Goal: Task Accomplishment & Management: Use online tool/utility

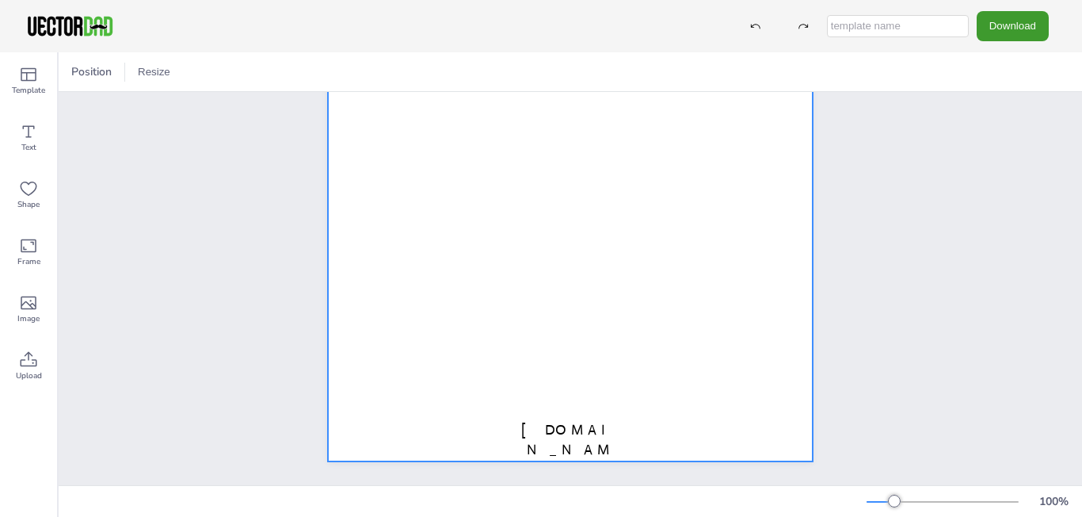
scroll to position [291, 0]
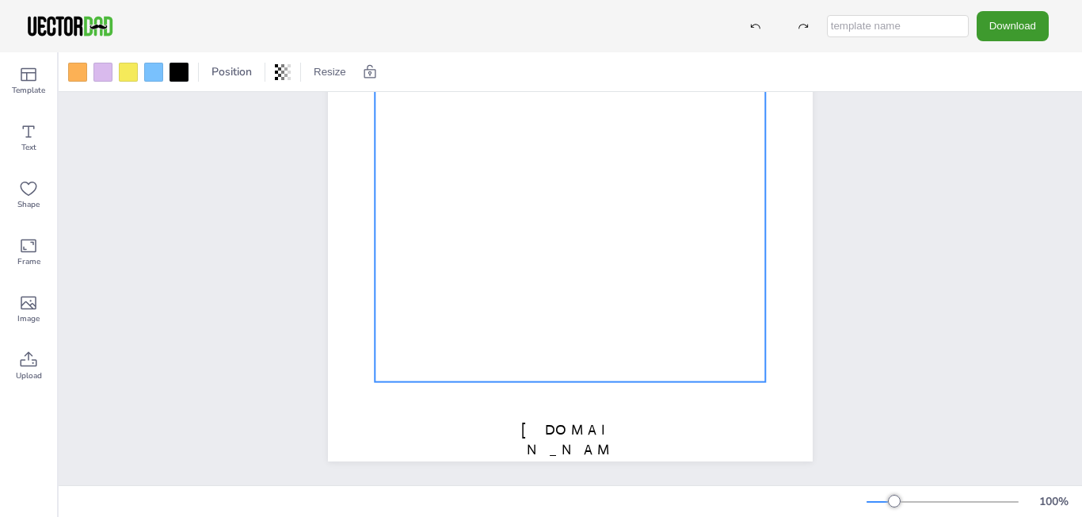
click at [883, 228] on div "[DOMAIN_NAME] [US_STATE]" at bounding box center [571, 148] width 1024 height 674
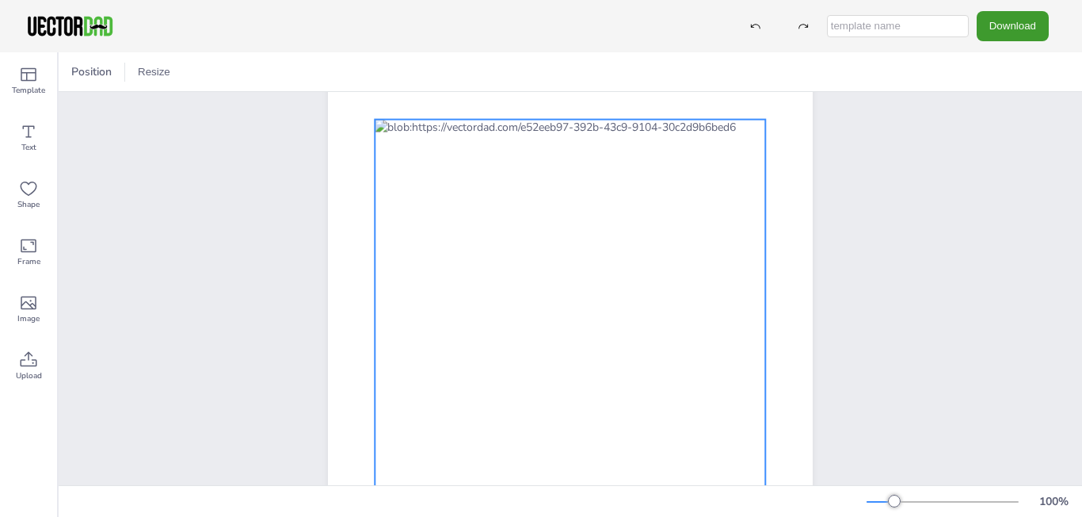
scroll to position [181, 0]
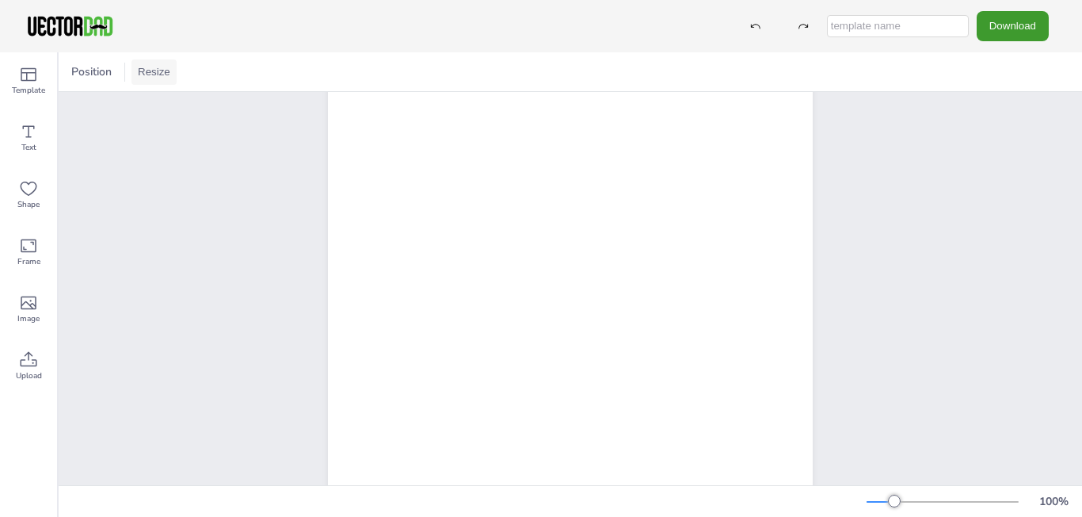
click at [160, 63] on button "Resize" at bounding box center [154, 71] width 45 height 25
click at [193, 72] on li "A4 (8.25in x 11.75in)" at bounding box center [198, 73] width 133 height 31
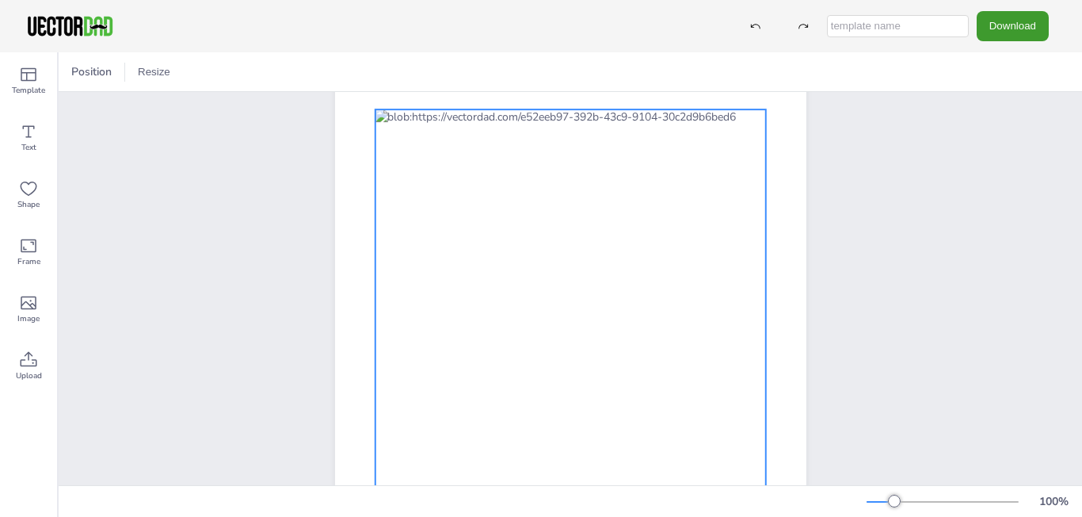
scroll to position [90, 0]
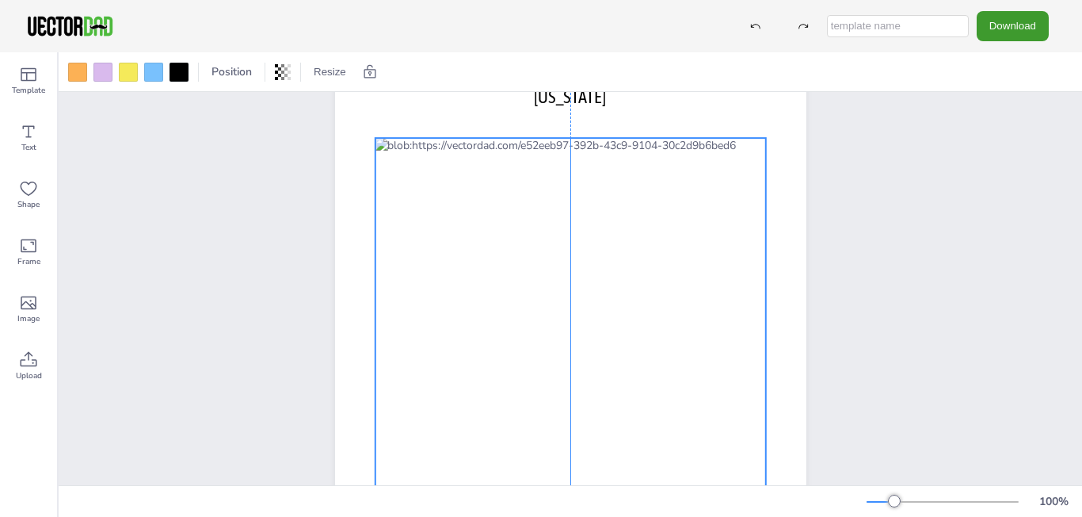
click at [646, 204] on div at bounding box center [570, 364] width 391 height 453
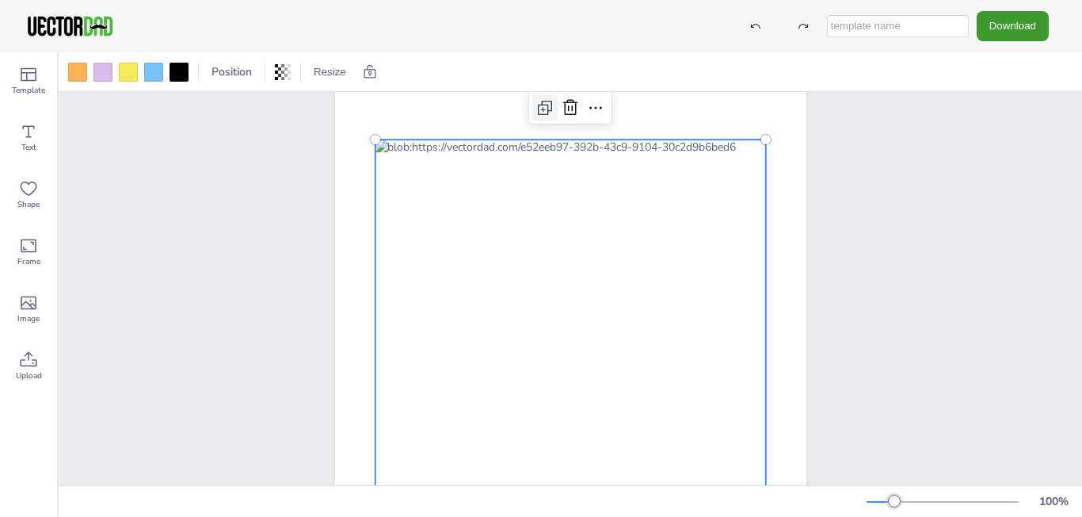
click at [541, 111] on icon at bounding box center [545, 107] width 19 height 19
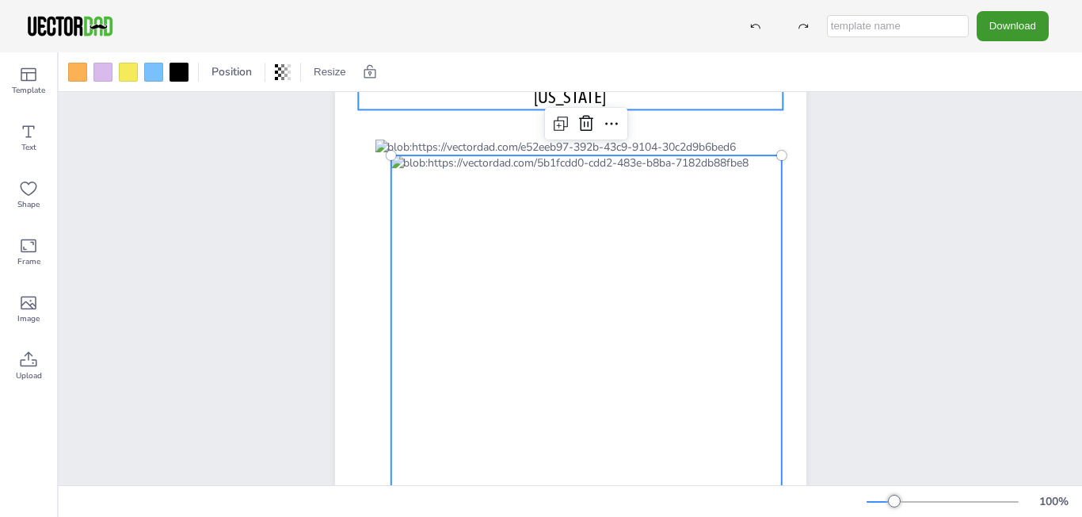
click at [545, 109] on div at bounding box center [586, 124] width 82 height 32
click at [558, 124] on icon at bounding box center [560, 123] width 19 height 19
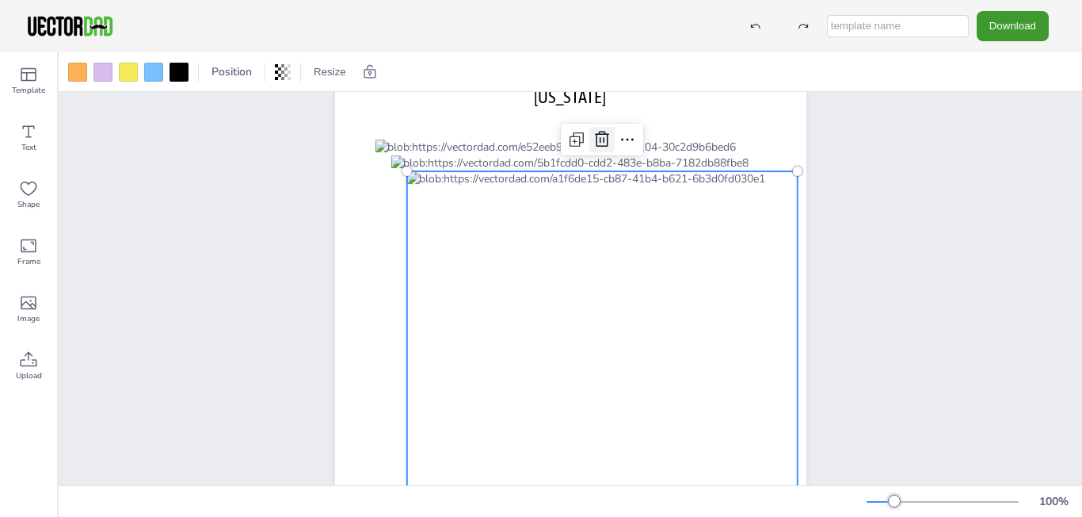
click at [597, 145] on icon at bounding box center [602, 139] width 19 height 19
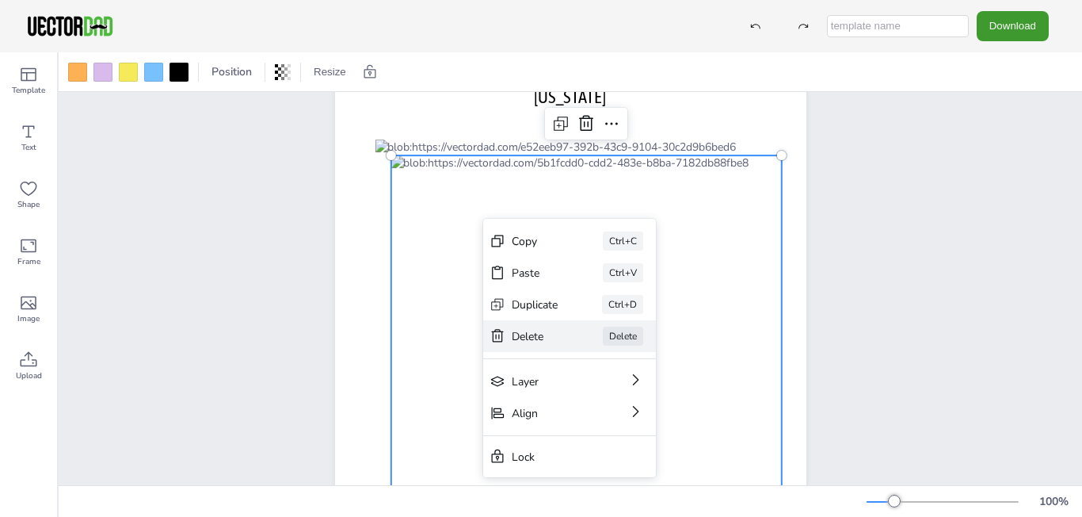
click at [529, 334] on div "Delete" at bounding box center [535, 336] width 47 height 15
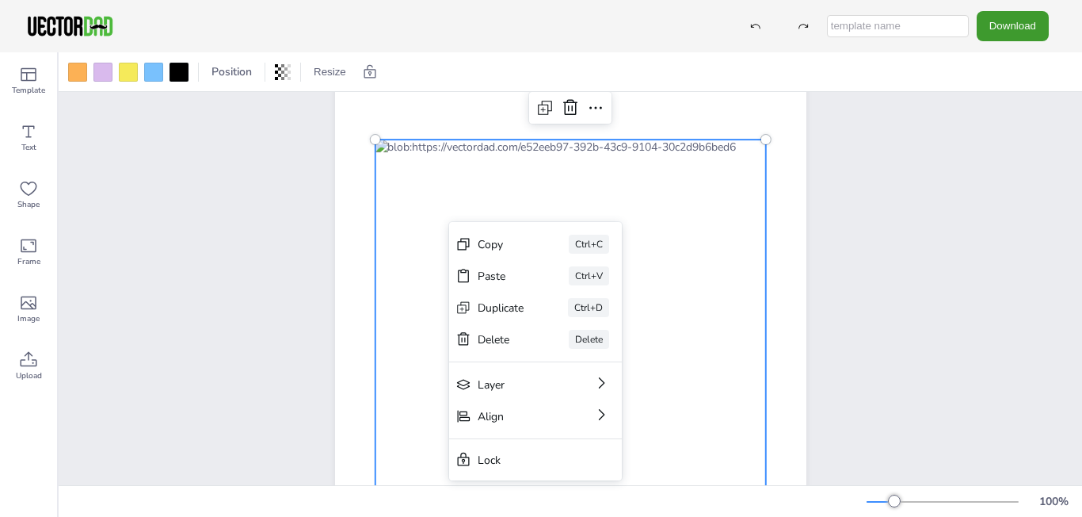
click at [274, 204] on div "[DOMAIN_NAME] [US_STATE]" at bounding box center [571, 359] width 608 height 715
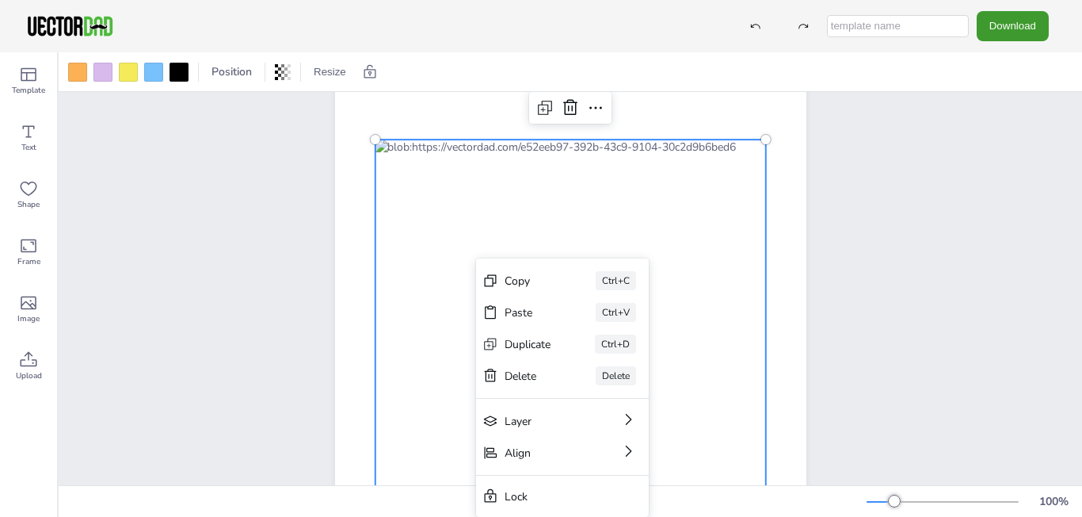
click at [499, 279] on div "Copy Ctrl+C" at bounding box center [562, 281] width 173 height 32
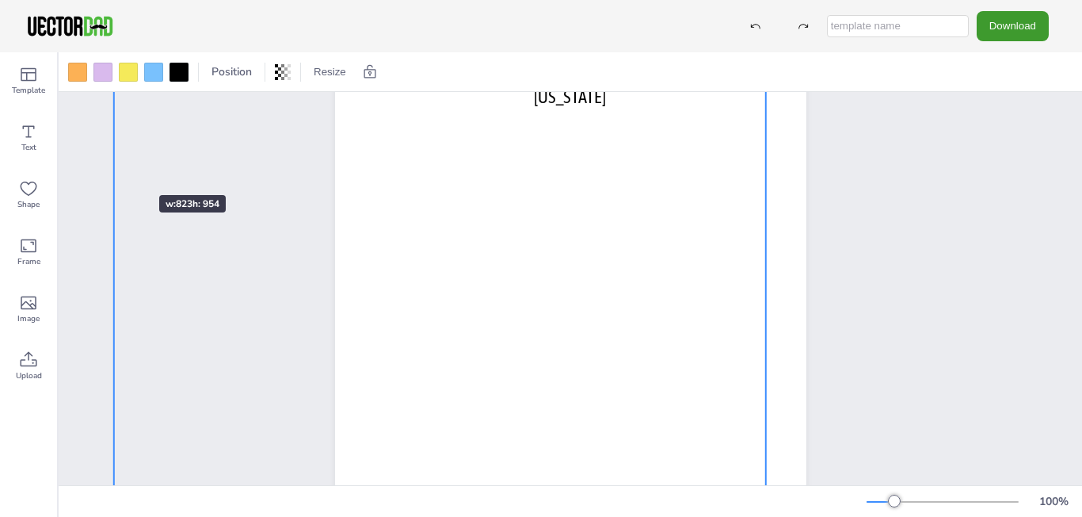
drag, startPoint x: 373, startPoint y: 142, endPoint x: 112, endPoint y: 166, distance: 262.6
click at [112, 166] on div "[DOMAIN_NAME] [US_STATE]" at bounding box center [571, 359] width 1024 height 715
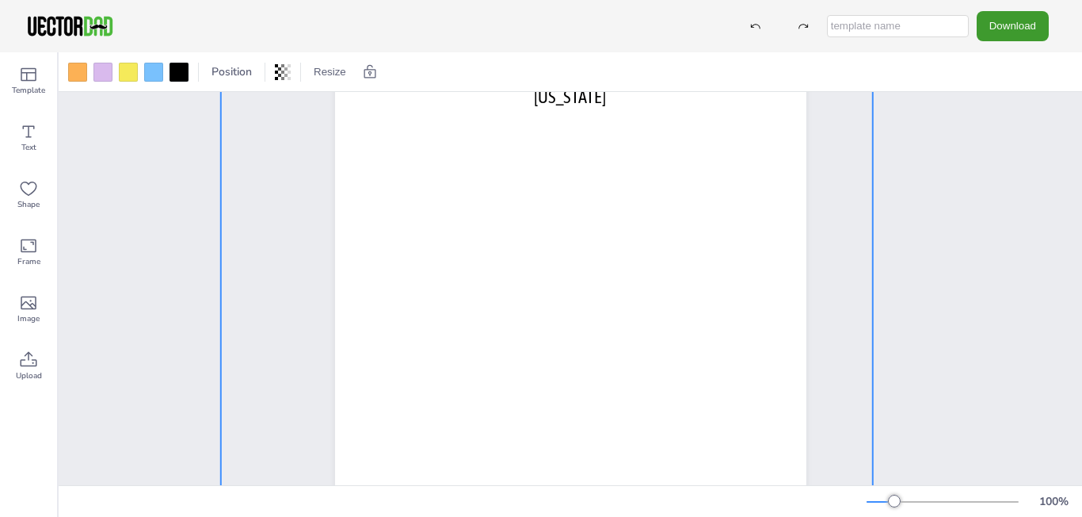
drag, startPoint x: 414, startPoint y: 302, endPoint x: 501, endPoint y: 300, distance: 86.4
click at [501, 300] on div at bounding box center [546, 216] width 652 height 756
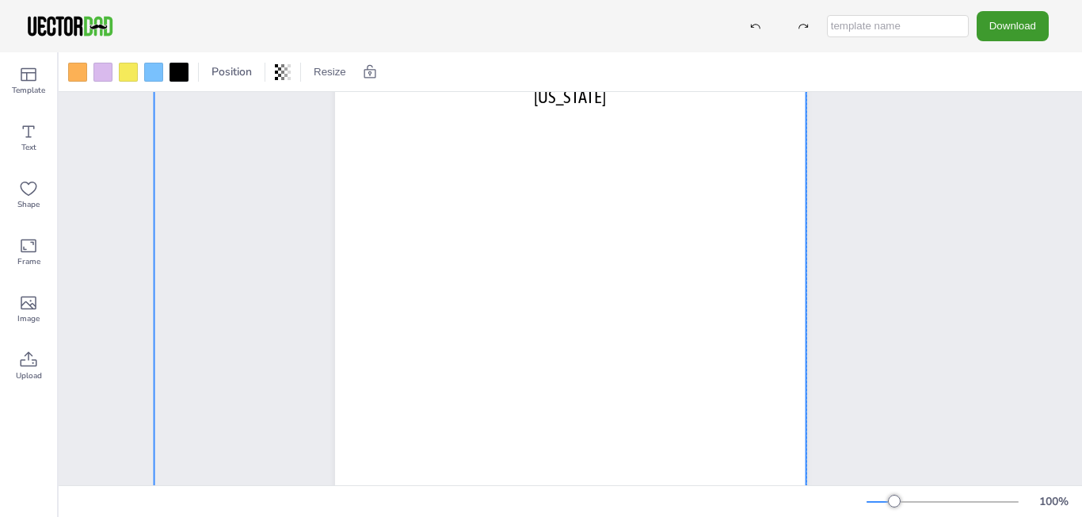
drag, startPoint x: 411, startPoint y: 193, endPoint x: 345, endPoint y: 221, distance: 72.1
click at [345, 221] on div at bounding box center [480, 243] width 652 height 756
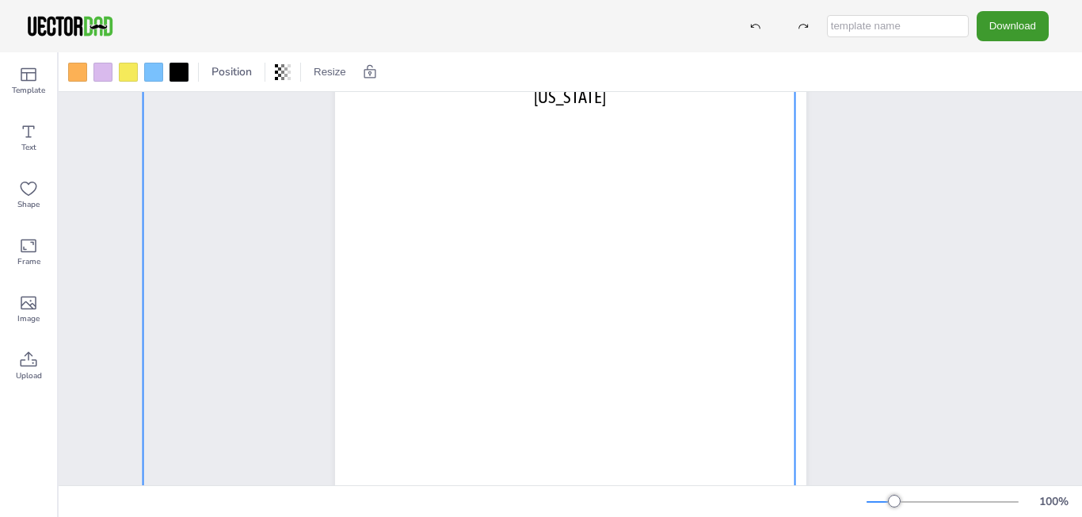
drag, startPoint x: 386, startPoint y: 383, endPoint x: 376, endPoint y: 490, distance: 107.5
click at [376, 490] on div "Position Resize A4 (8.25in x 11.75in) US Letter (8.5in x 11in) [DOMAIN_NAME] [U…" at bounding box center [571, 284] width 1024 height 464
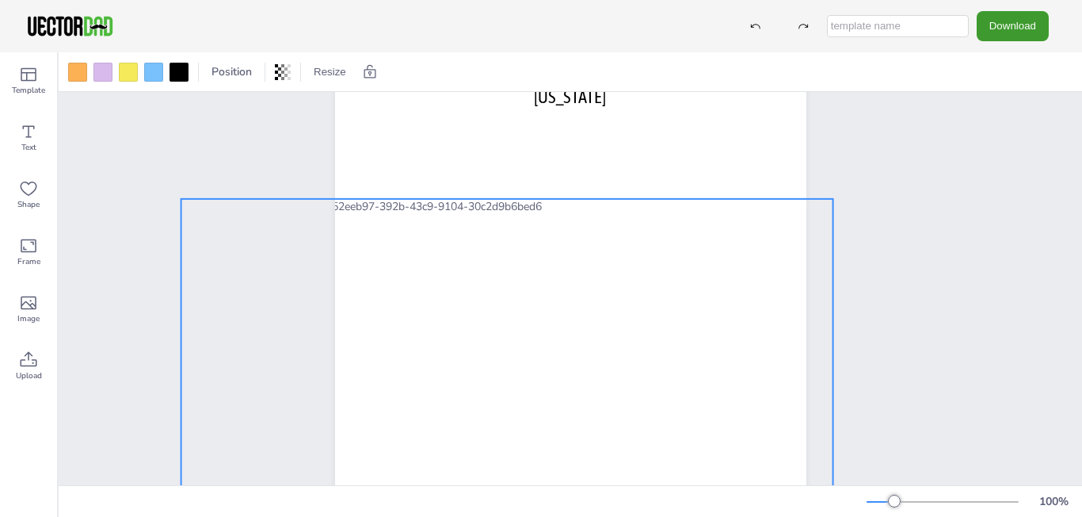
drag, startPoint x: 339, startPoint y: 408, endPoint x: 357, endPoint y: 520, distance: 113.1
click at [990, 34] on button "Download" at bounding box center [1013, 25] width 72 height 29
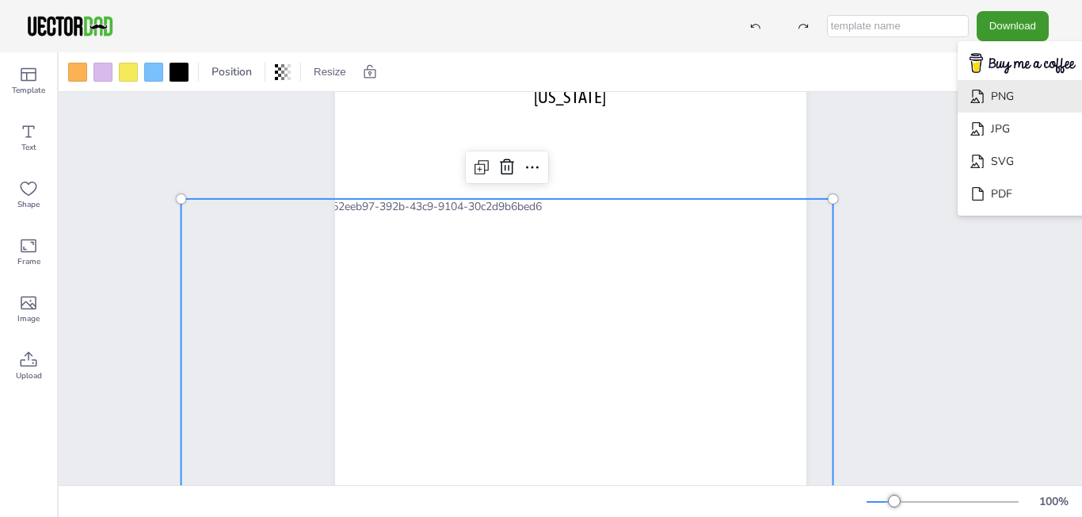
click at [970, 97] on icon "Download" at bounding box center [978, 96] width 17 height 17
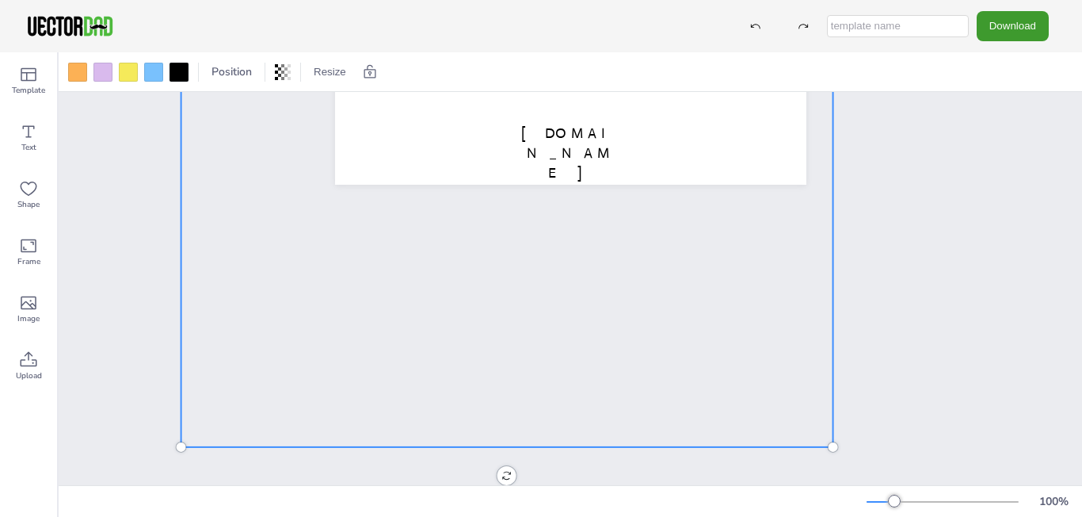
scroll to position [518, 0]
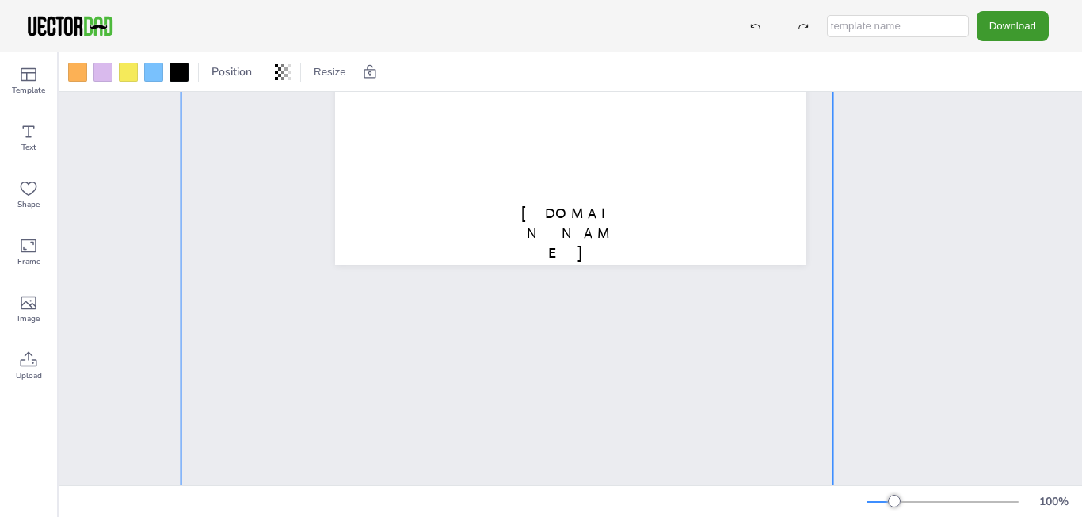
click at [504, 466] on div "[DOMAIN_NAME] [US_STATE]" at bounding box center [571, 288] width 1024 height 393
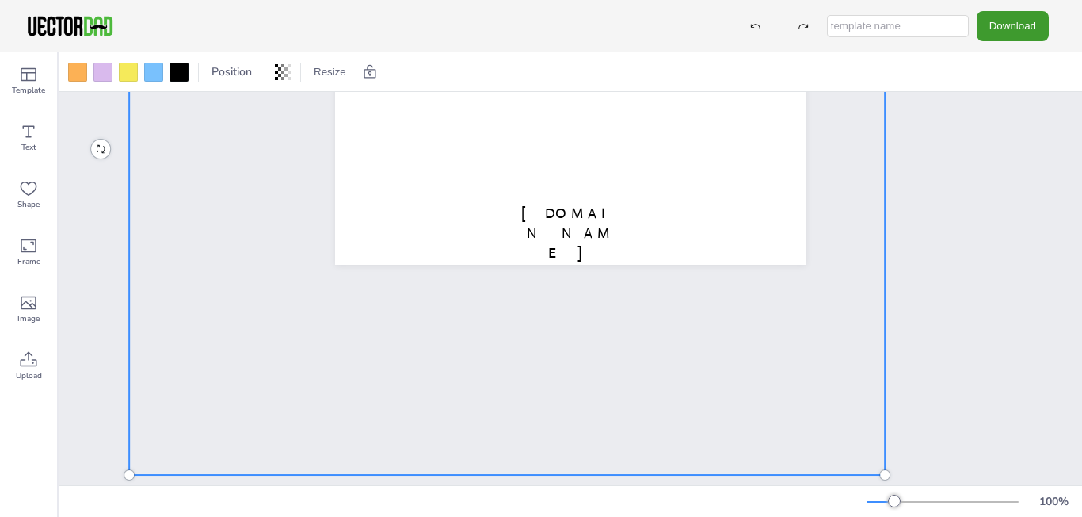
click at [504, 466] on div "[DOMAIN_NAME] [US_STATE]" at bounding box center [571, 288] width 1024 height 393
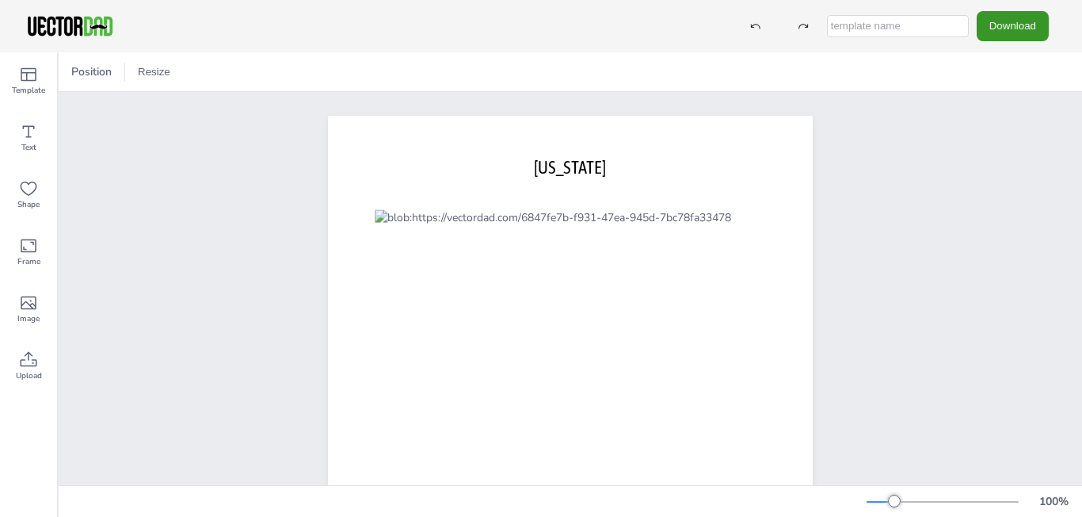
click at [990, 27] on button "Download" at bounding box center [1013, 25] width 72 height 29
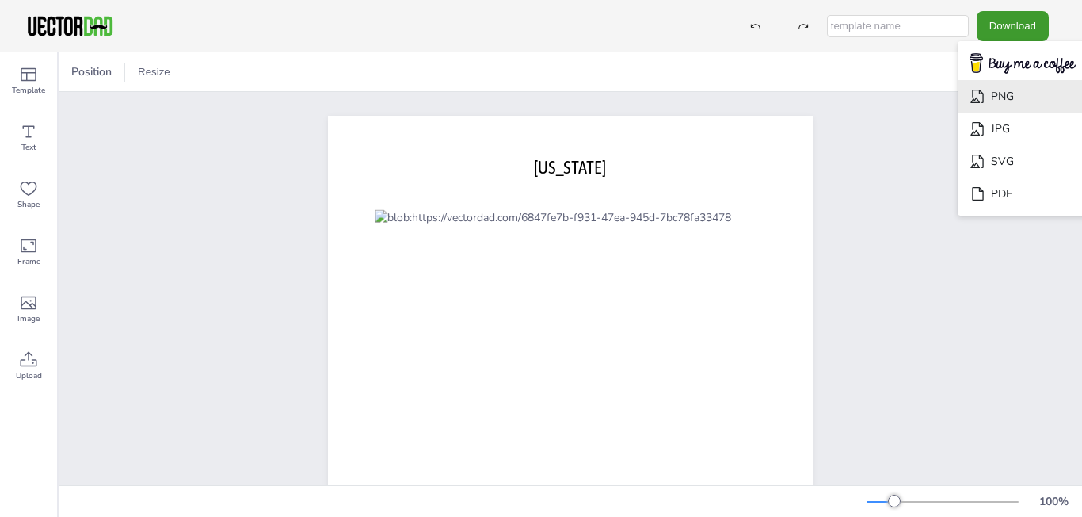
click at [1004, 99] on li "PNG" at bounding box center [1023, 96] width 130 height 32
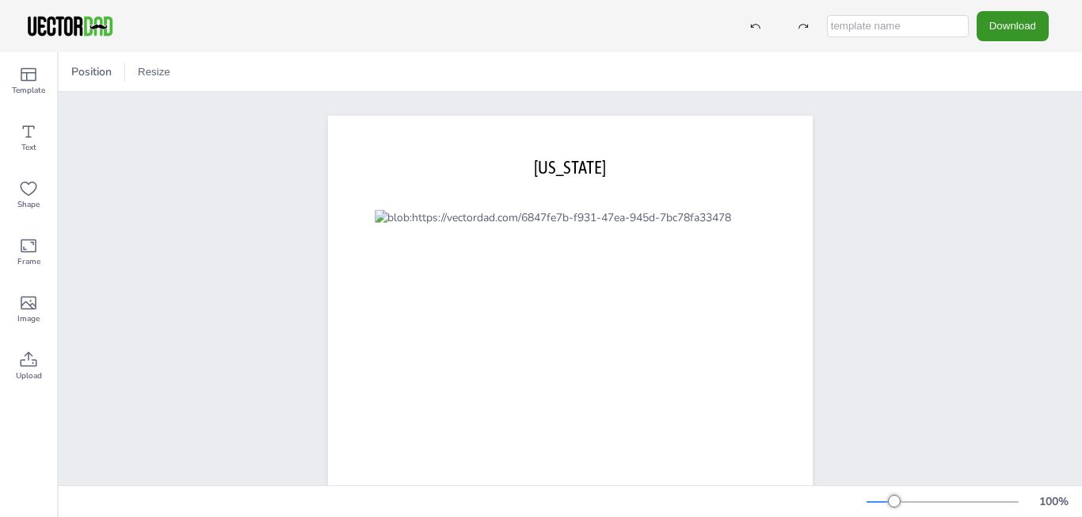
click at [994, 33] on button "Download" at bounding box center [1013, 25] width 72 height 29
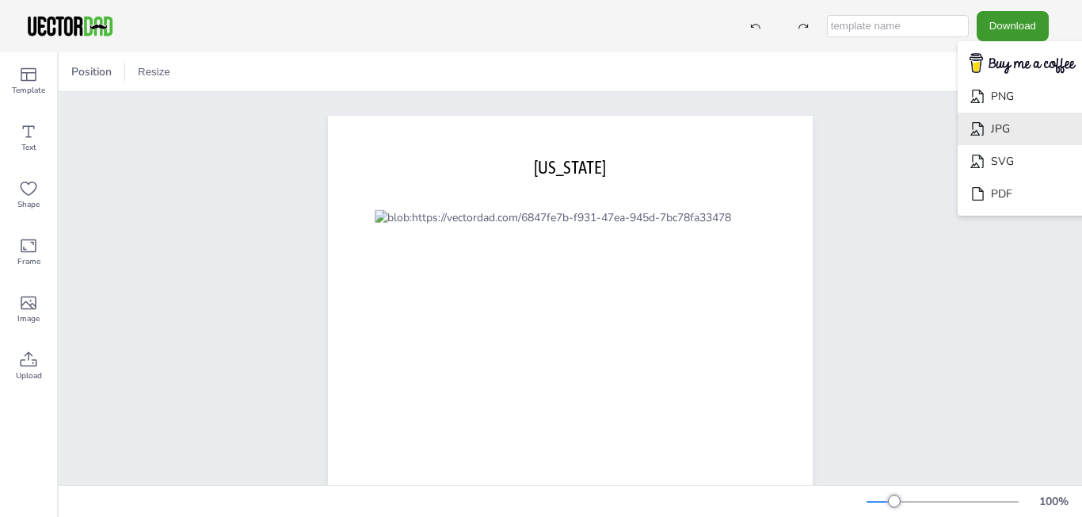
click at [970, 135] on icon "Download" at bounding box center [978, 128] width 17 height 17
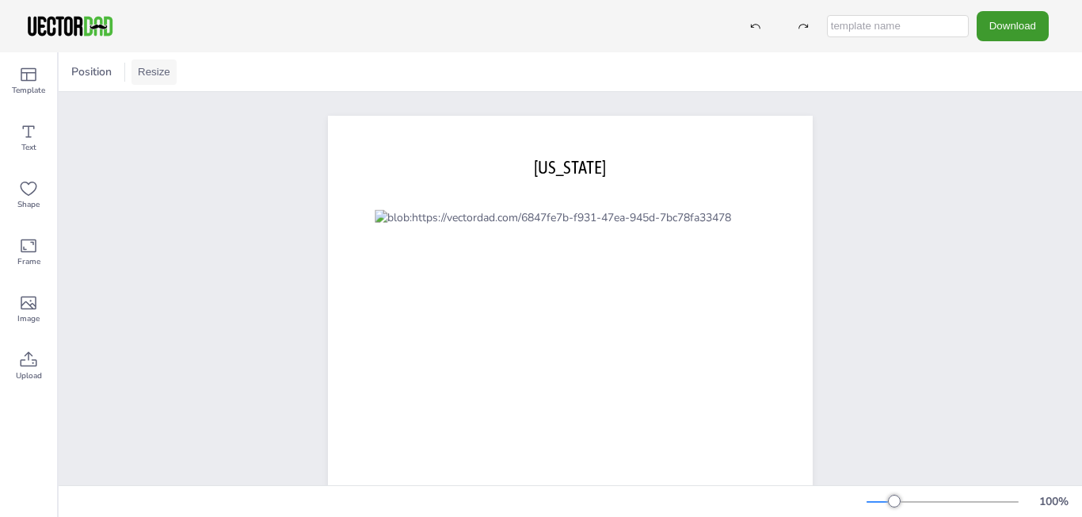
click at [152, 80] on button "Resize" at bounding box center [154, 71] width 45 height 25
click at [158, 105] on li "US Letter (8.5in x 11in)" at bounding box center [198, 104] width 133 height 31
click at [158, 75] on button "Resize" at bounding box center [154, 71] width 45 height 25
click at [167, 105] on li "US Letter (8.5in x 11in)" at bounding box center [198, 104] width 133 height 31
drag, startPoint x: 323, startPoint y: 117, endPoint x: 273, endPoint y: 158, distance: 64.8
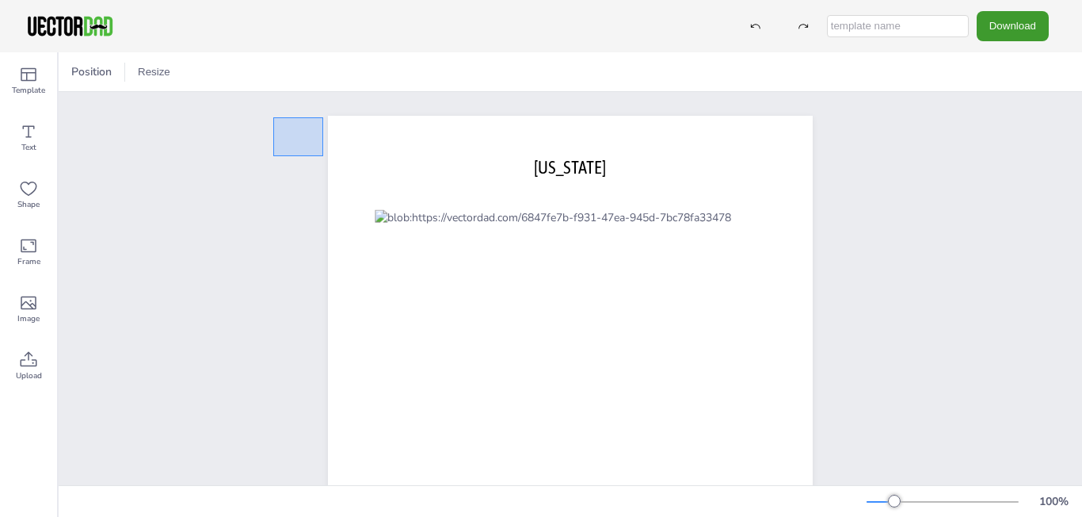
click at [273, 157] on div "[DOMAIN_NAME] [US_STATE]" at bounding box center [570, 429] width 621 height 674
click at [269, 163] on div "[DOMAIN_NAME] [US_STATE]" at bounding box center [570, 429] width 621 height 674
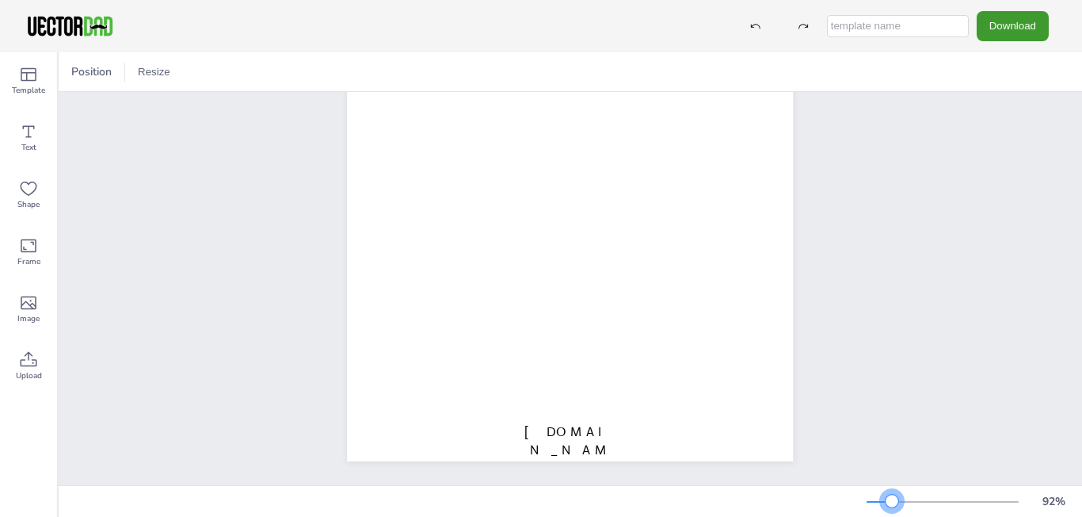
scroll to position [267, 0]
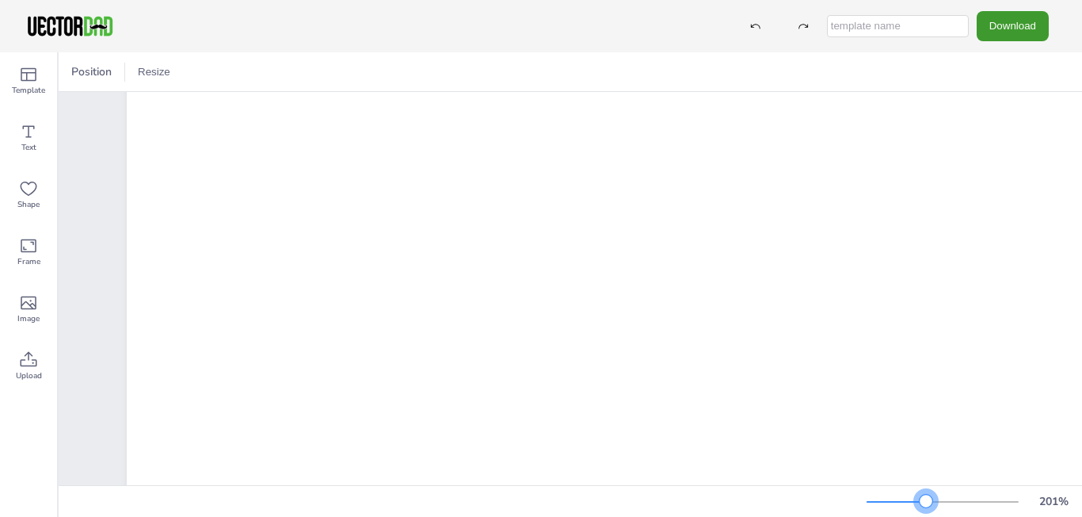
drag, startPoint x: 895, startPoint y: 499, endPoint x: 926, endPoint y: 516, distance: 35.1
click at [926, 516] on div "201 %" at bounding box center [571, 501] width 1024 height 32
click at [925, 503] on div at bounding box center [925, 500] width 13 height 13
click at [925, 498] on div at bounding box center [925, 500] width 13 height 13
click at [929, 502] on div at bounding box center [928, 500] width 13 height 13
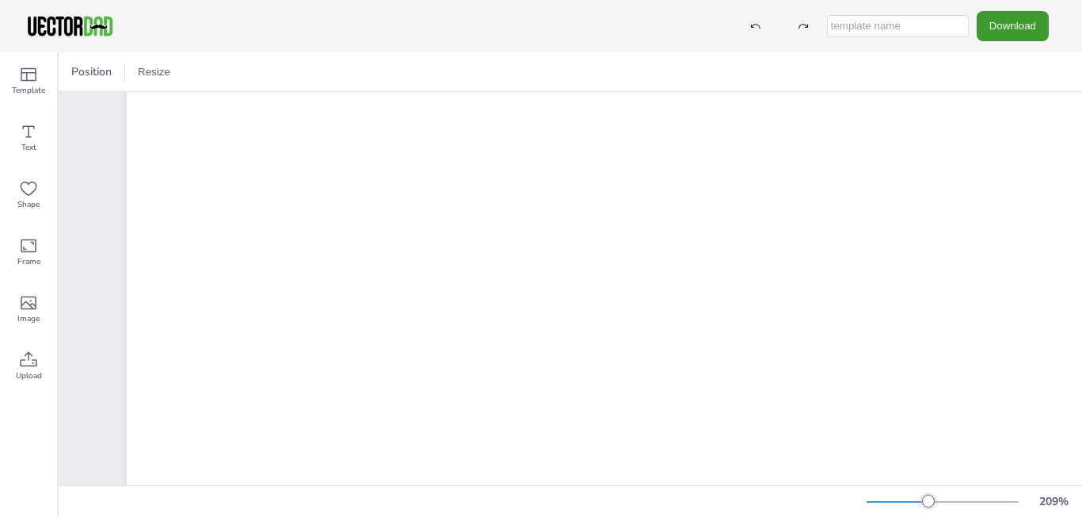
click at [927, 502] on div at bounding box center [928, 500] width 13 height 13
click at [927, 502] on div at bounding box center [927, 500] width 13 height 13
click at [926, 502] on div at bounding box center [926, 500] width 13 height 13
click at [925, 502] on div at bounding box center [925, 500] width 13 height 13
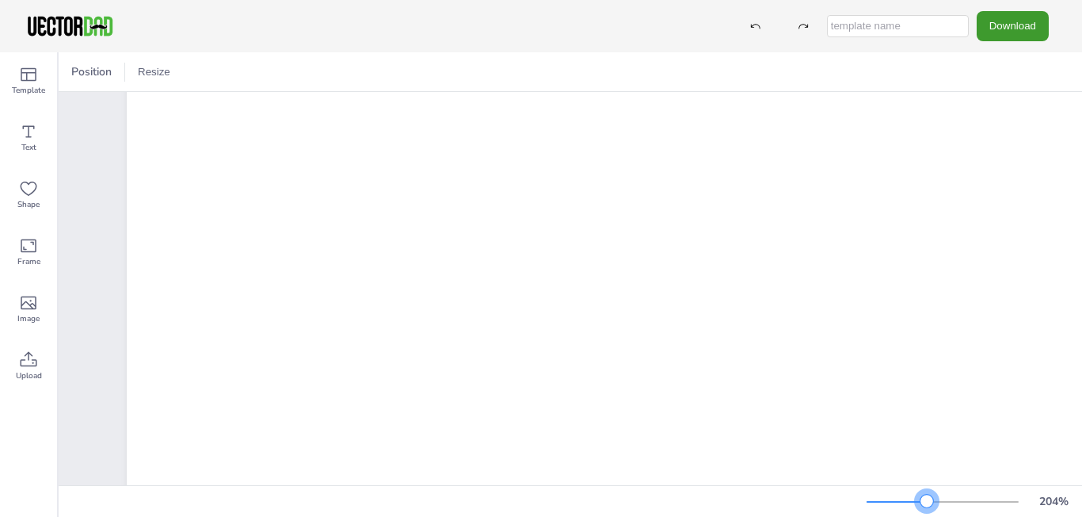
click at [927, 502] on div at bounding box center [927, 500] width 13 height 13
click at [926, 503] on div at bounding box center [926, 500] width 13 height 13
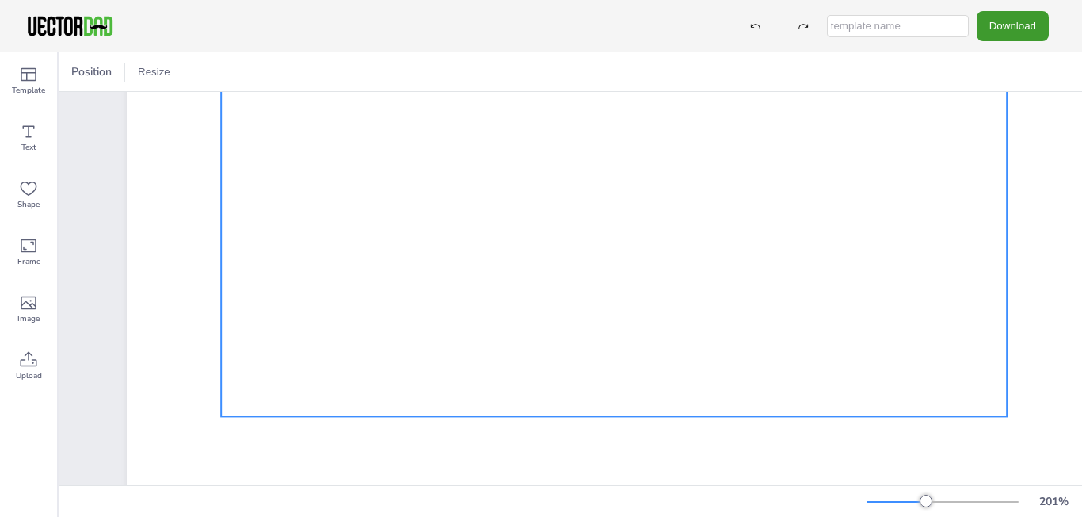
scroll to position [809, 0]
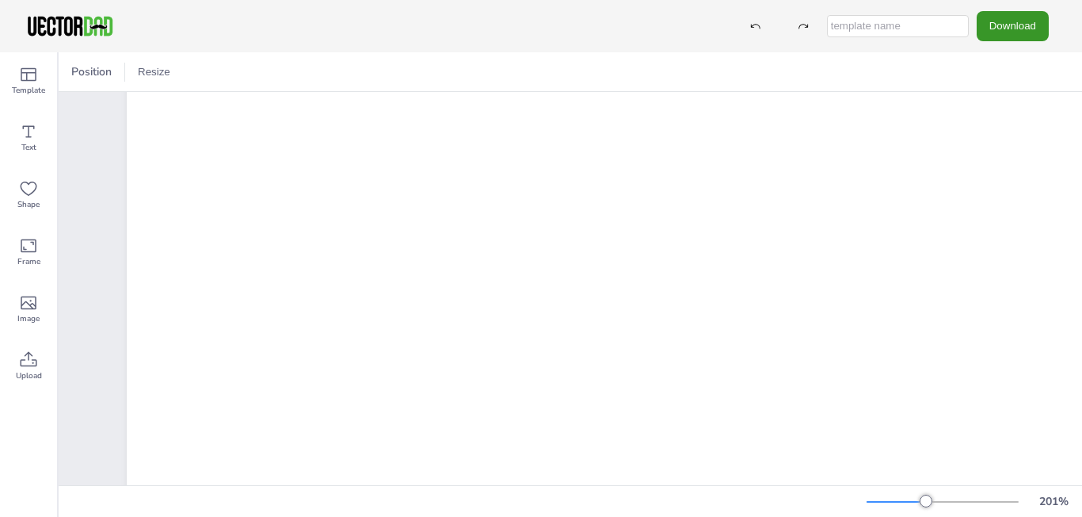
click at [1017, 30] on button "Download" at bounding box center [1013, 25] width 72 height 29
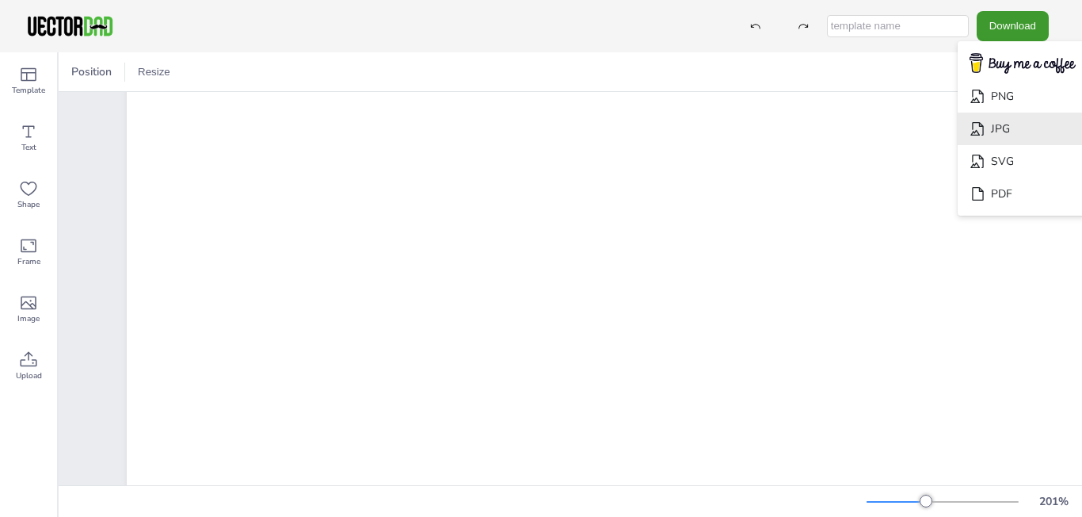
click at [988, 133] on li "JPG" at bounding box center [1023, 129] width 130 height 32
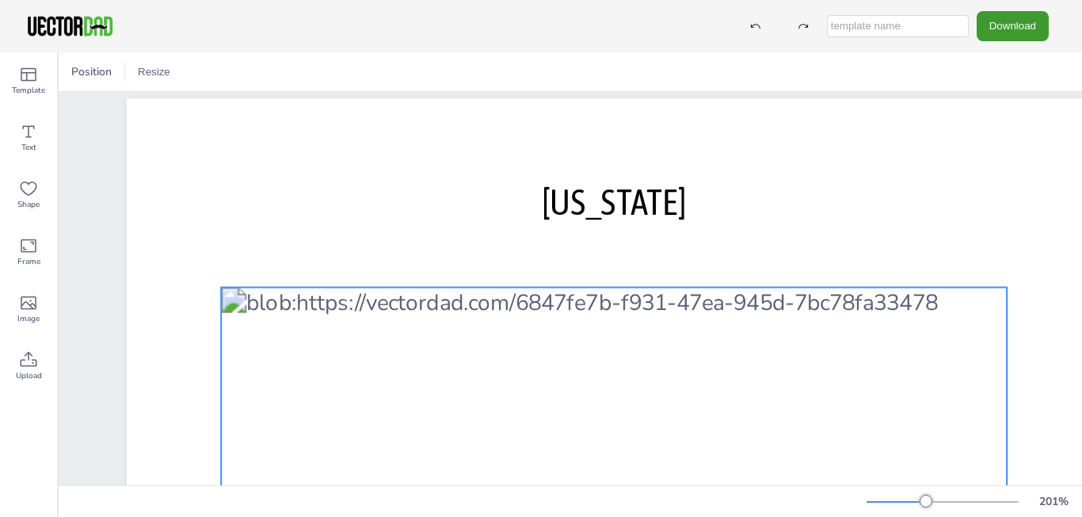
scroll to position [0, 0]
